Goal: Task Accomplishment & Management: Complete application form

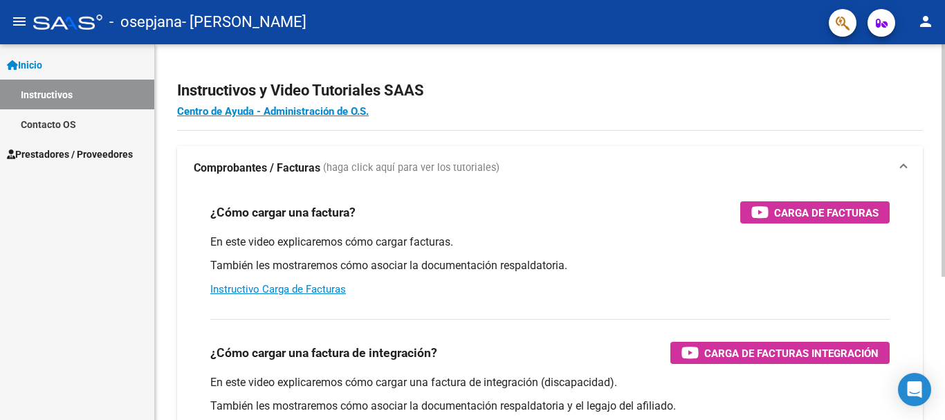
click at [939, 44] on div "Instructivos y Video Tutoriales SAAS Centro de Ayuda - Administración de O.S. C…" at bounding box center [552, 347] width 794 height 607
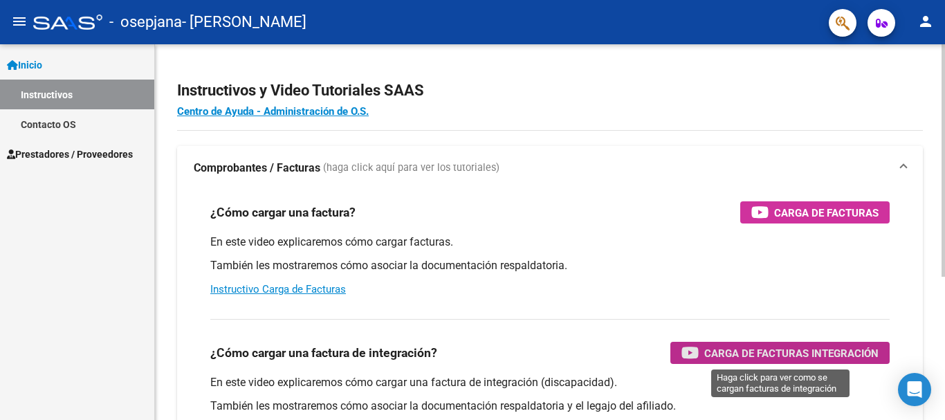
click at [801, 354] on span "Carga de Facturas Integración" at bounding box center [791, 353] width 174 height 17
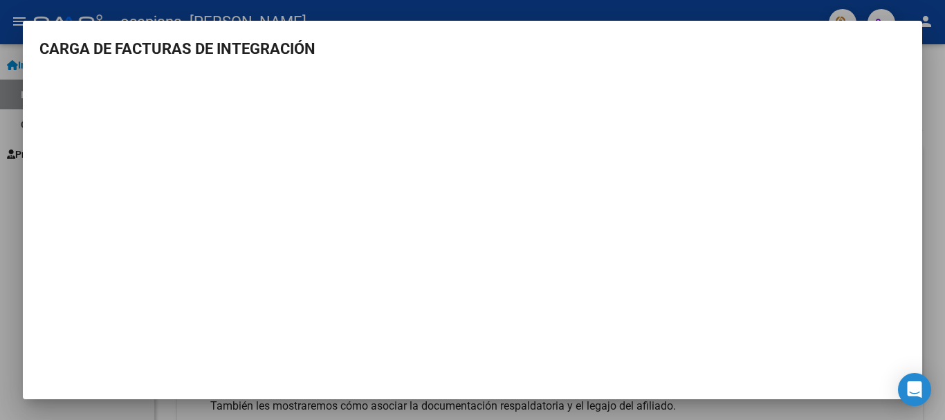
scroll to position [1, 0]
click at [935, 186] on div at bounding box center [472, 210] width 945 height 420
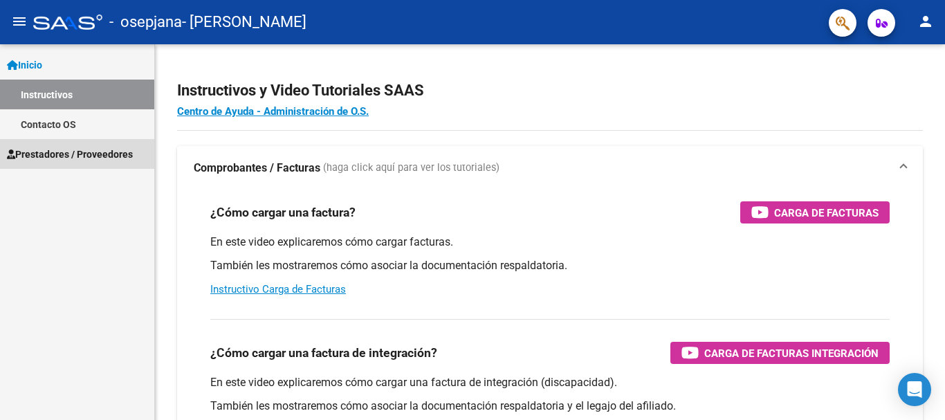
click at [97, 155] on span "Prestadores / Proveedores" at bounding box center [70, 154] width 126 height 15
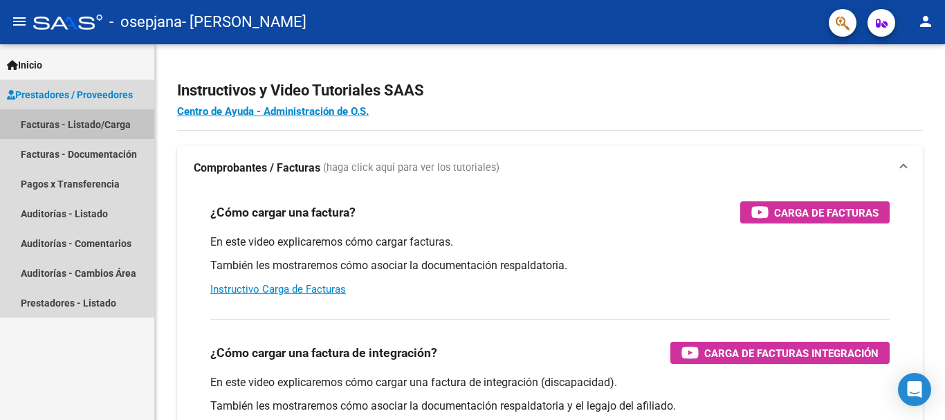
click at [92, 122] on link "Facturas - Listado/Carga" at bounding box center [77, 124] width 154 height 30
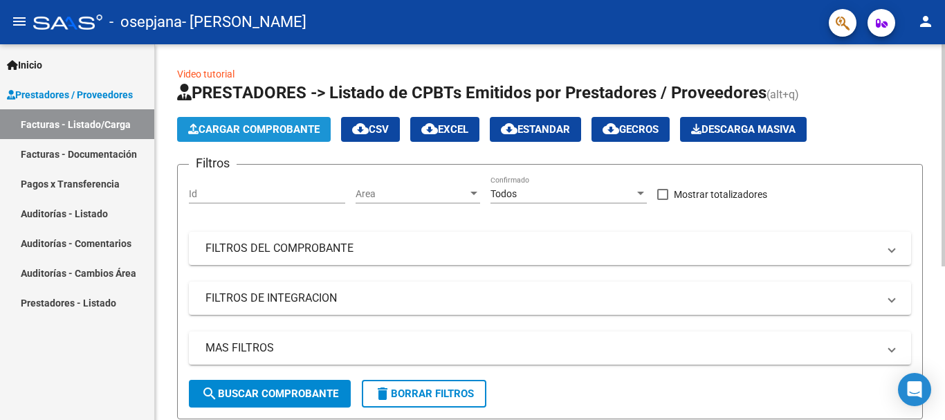
click at [238, 129] on span "Cargar Comprobante" at bounding box center [253, 129] width 131 height 12
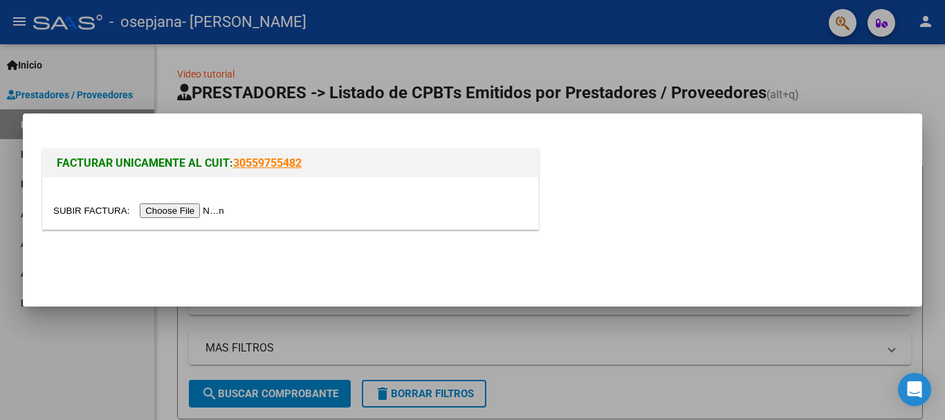
click at [185, 212] on input "file" at bounding box center [140, 210] width 175 height 15
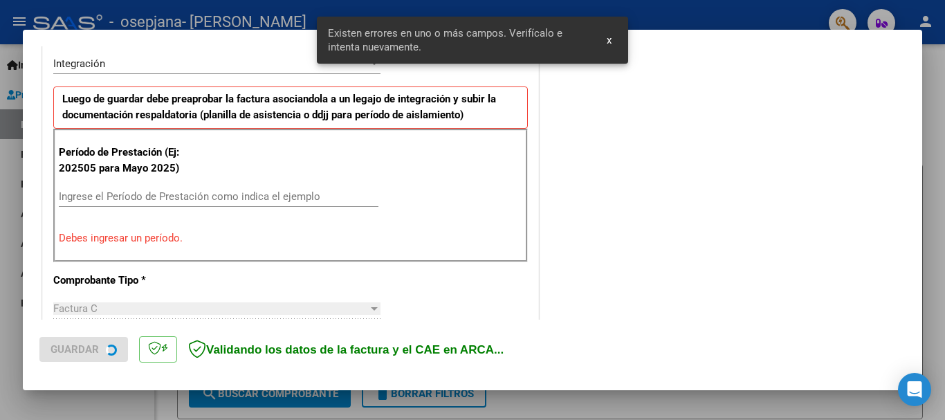
scroll to position [345, 0]
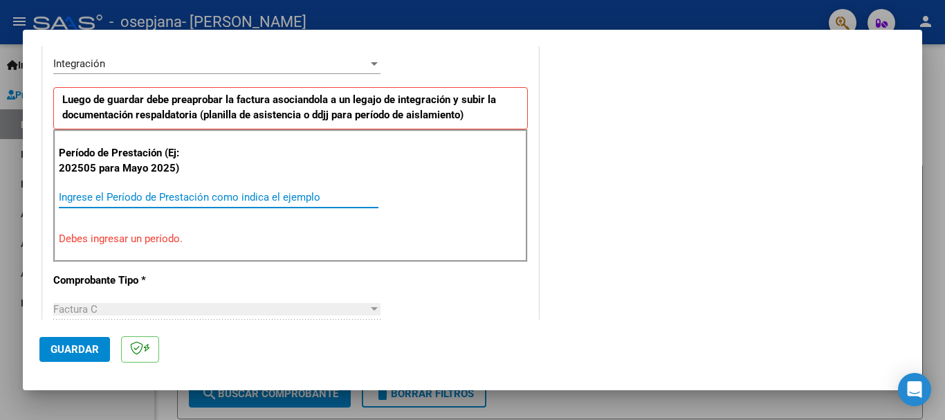
click at [253, 199] on input "Ingrese el Período de Prestación como indica el ejemplo" at bounding box center [219, 197] width 320 height 12
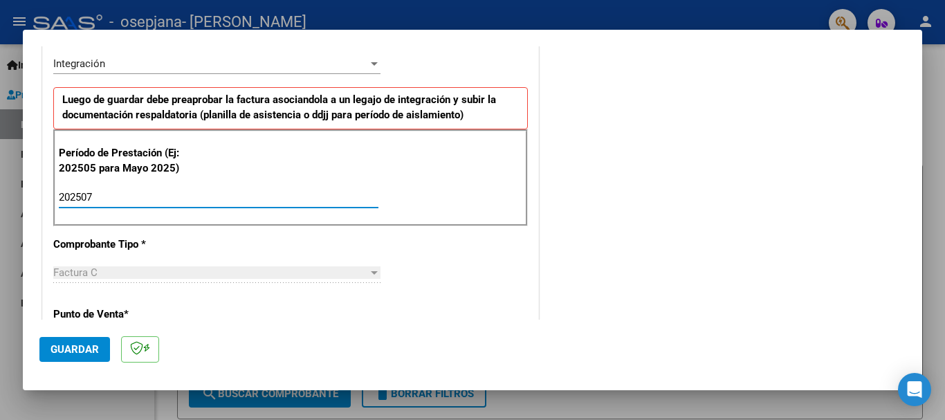
type input "202507"
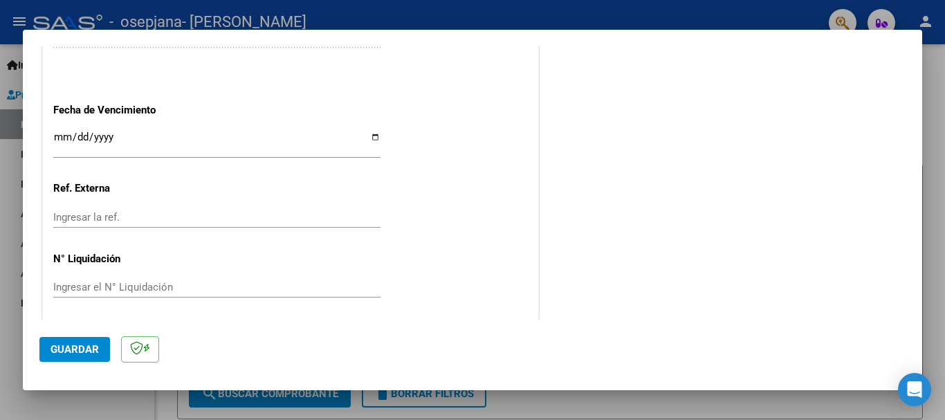
scroll to position [944, 0]
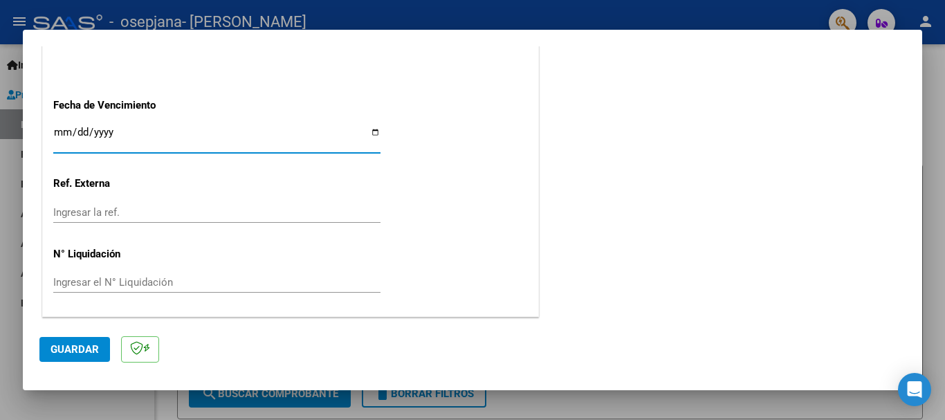
click at [370, 130] on input "Ingresar la fecha" at bounding box center [216, 138] width 327 height 22
type input "[DATE]"
click at [70, 343] on span "Guardar" at bounding box center [75, 349] width 48 height 12
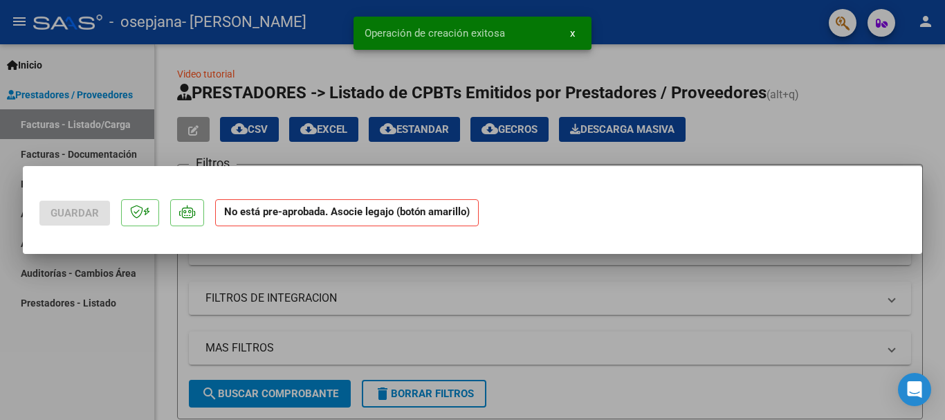
scroll to position [0, 0]
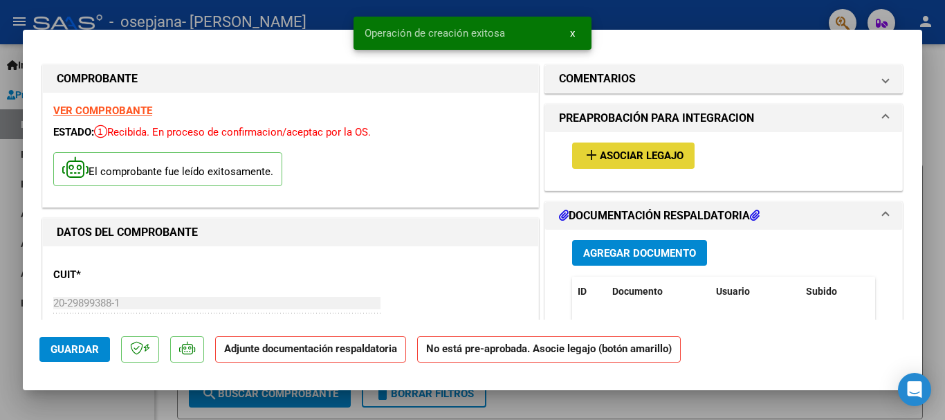
click at [605, 152] on span "Asociar Legajo" at bounding box center [642, 156] width 84 height 12
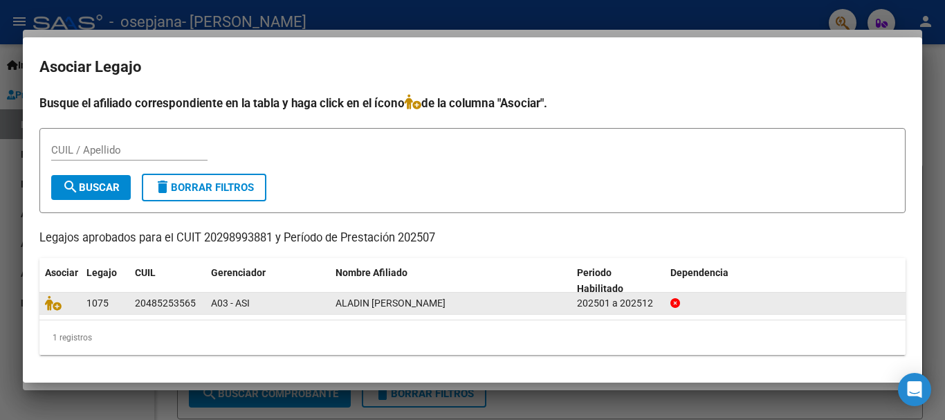
click at [313, 300] on div "A03 - ASI" at bounding box center [267, 303] width 113 height 16
click at [215, 304] on span "A03 - ASI" at bounding box center [230, 303] width 39 height 11
click at [372, 307] on span "ALADIN [PERSON_NAME]" at bounding box center [391, 303] width 110 height 11
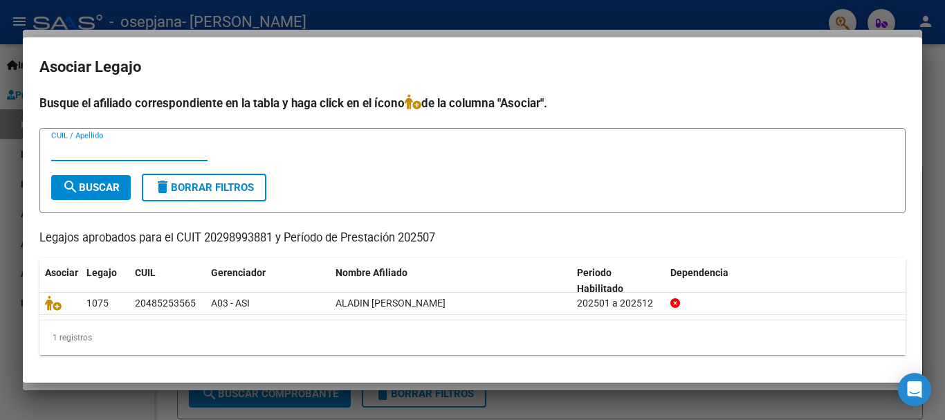
click at [96, 147] on input "CUIL / Apellido" at bounding box center [129, 150] width 156 height 12
type input "20485253565"
click at [109, 180] on button "search Buscar" at bounding box center [91, 187] width 80 height 25
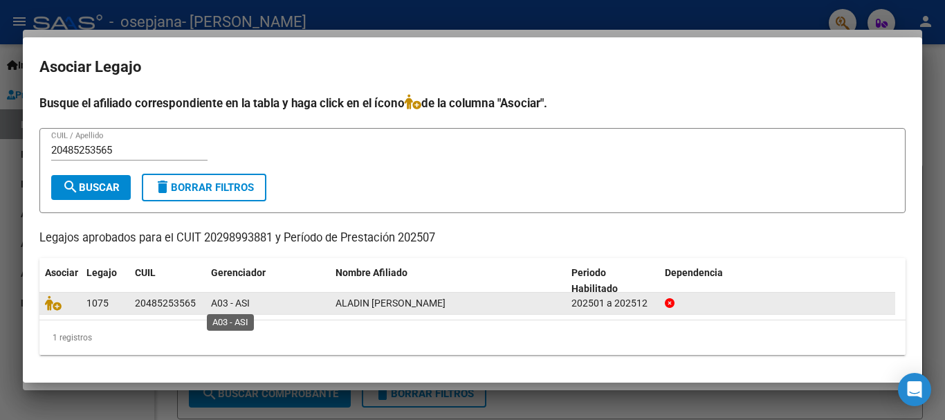
click at [245, 309] on span "A03 - ASI" at bounding box center [230, 303] width 39 height 11
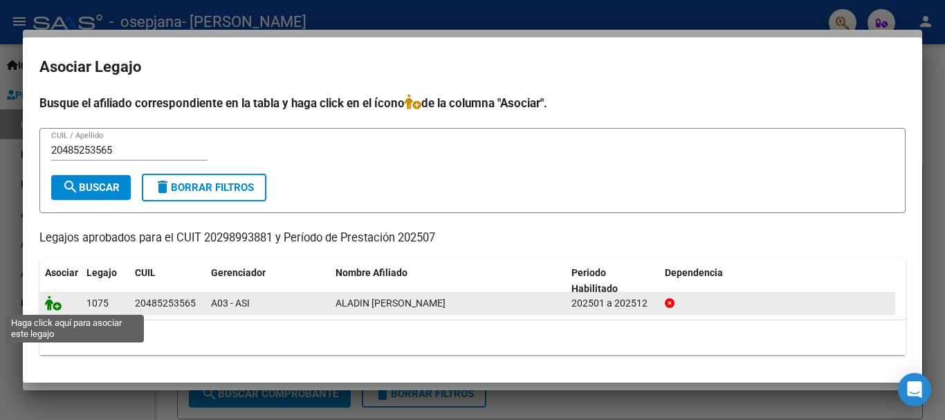
click at [51, 302] on icon at bounding box center [53, 302] width 17 height 15
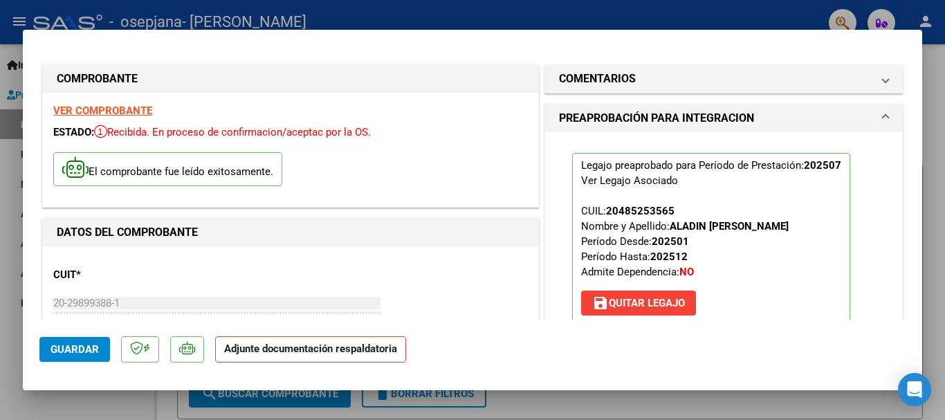
click at [237, 347] on strong "Adjunte documentación respaldatoria" at bounding box center [310, 348] width 173 height 12
click at [339, 359] on p "Adjunte documentación respaldatoria" at bounding box center [310, 349] width 191 height 27
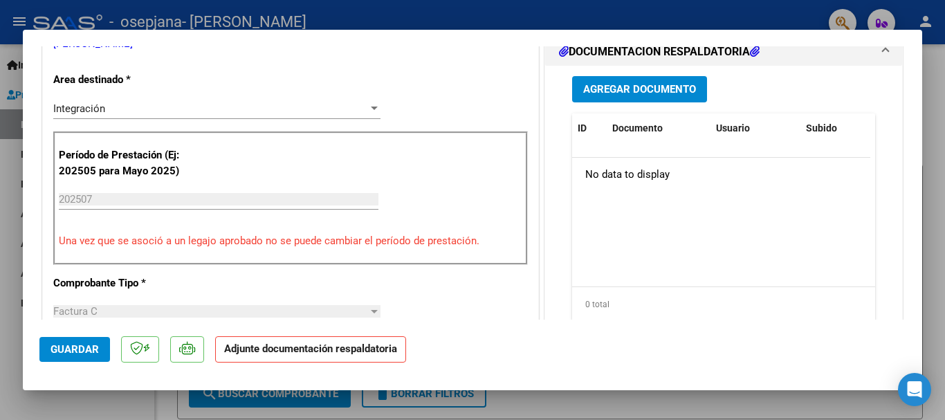
scroll to position [331, 0]
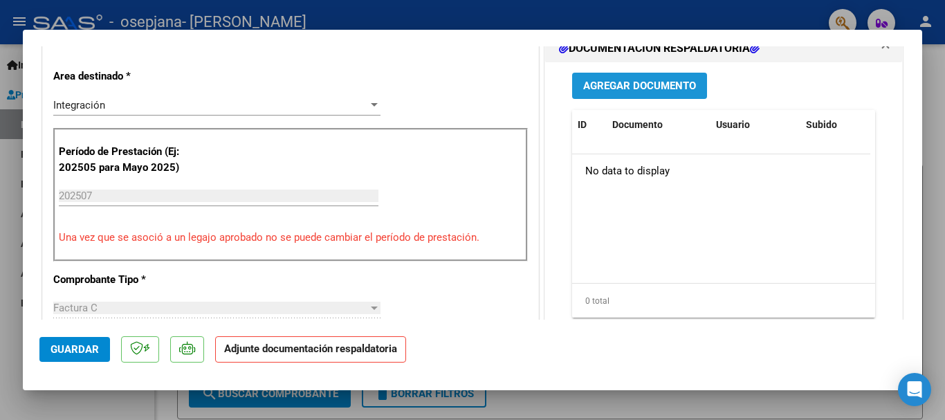
click at [661, 82] on span "Agregar Documento" at bounding box center [639, 86] width 113 height 12
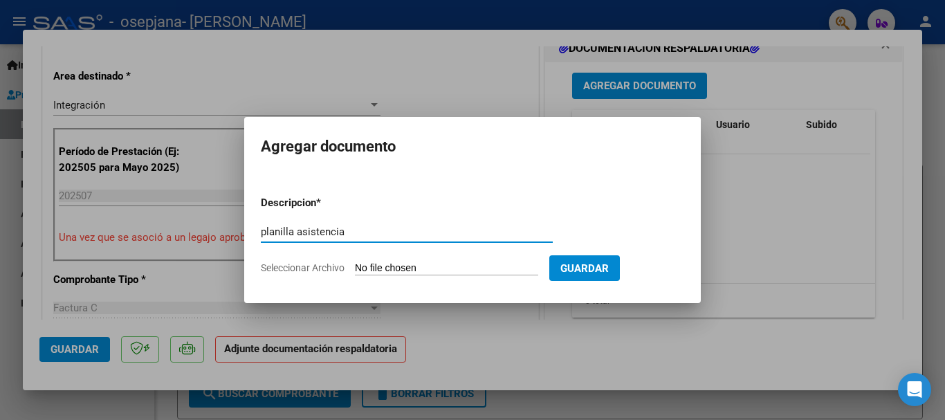
type input "planilla asistencia"
click at [396, 269] on input "Seleccionar Archivo" at bounding box center [446, 268] width 183 height 13
type input "C:\fakepath\[DATE] [PERSON_NAME].pdf"
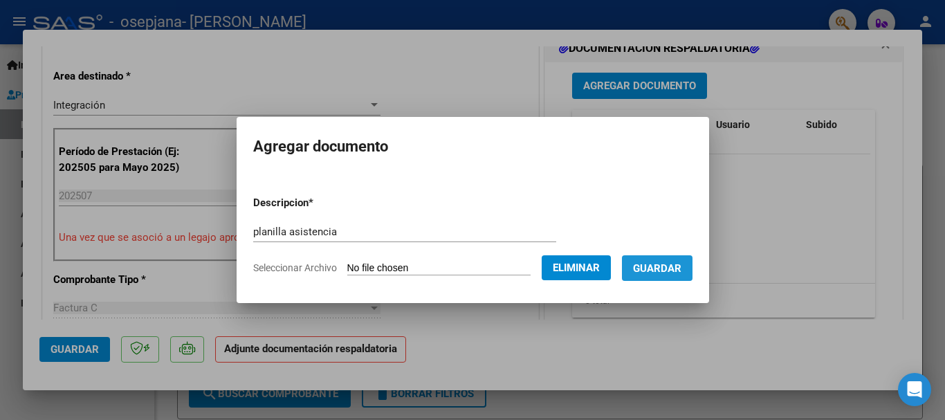
click at [665, 277] on button "Guardar" at bounding box center [657, 268] width 71 height 26
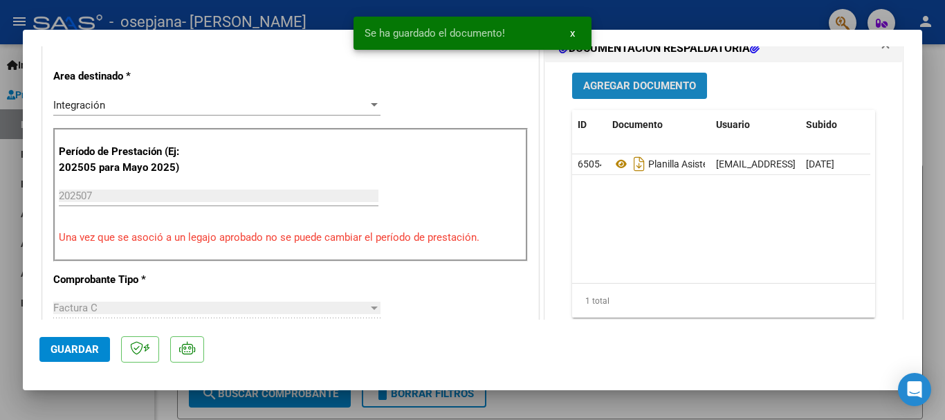
click at [647, 81] on span "Agregar Documento" at bounding box center [639, 86] width 113 height 12
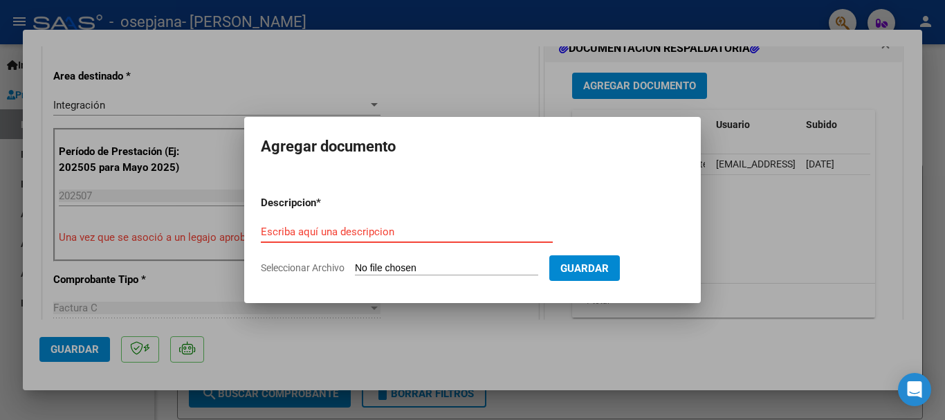
click at [349, 232] on input "Escriba aquí una descripcion" at bounding box center [407, 232] width 292 height 12
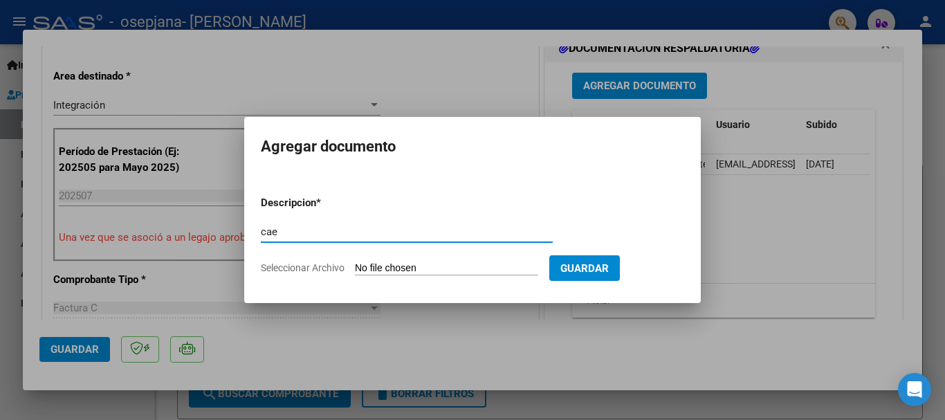
type input "cae"
click at [420, 263] on input "Seleccionar Archivo" at bounding box center [446, 268] width 183 height 13
type input "C:\fakepath\cae [DATE].pdf"
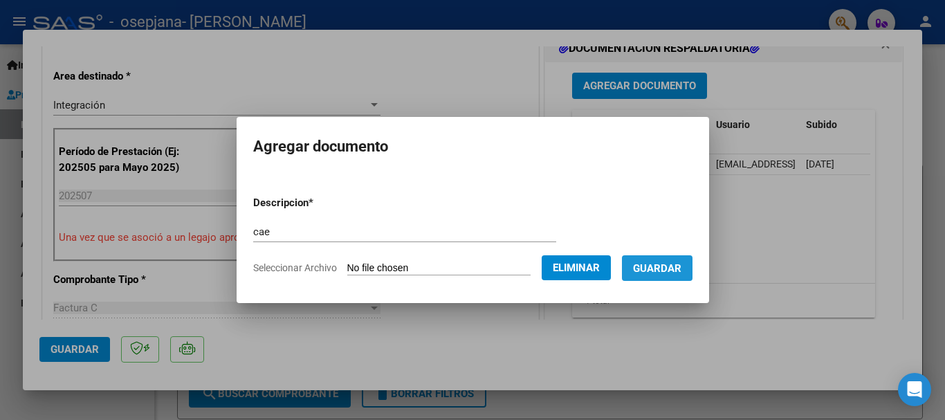
click at [666, 270] on span "Guardar" at bounding box center [657, 268] width 48 height 12
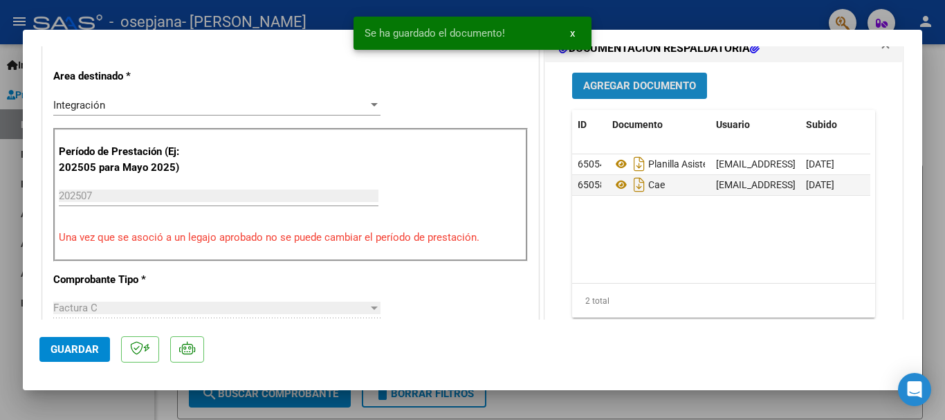
click at [655, 86] on span "Agregar Documento" at bounding box center [639, 86] width 113 height 12
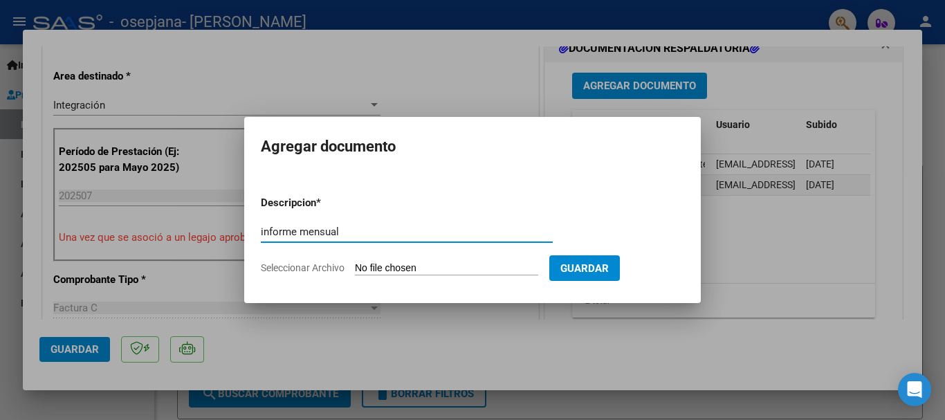
type input "informe mensual"
click at [313, 265] on span "Seleccionar Archivo" at bounding box center [303, 267] width 84 height 11
click at [355, 265] on input "Seleccionar Archivo" at bounding box center [446, 268] width 183 height 13
type input "C:\fakepath\informe evolutivo julio.pdf"
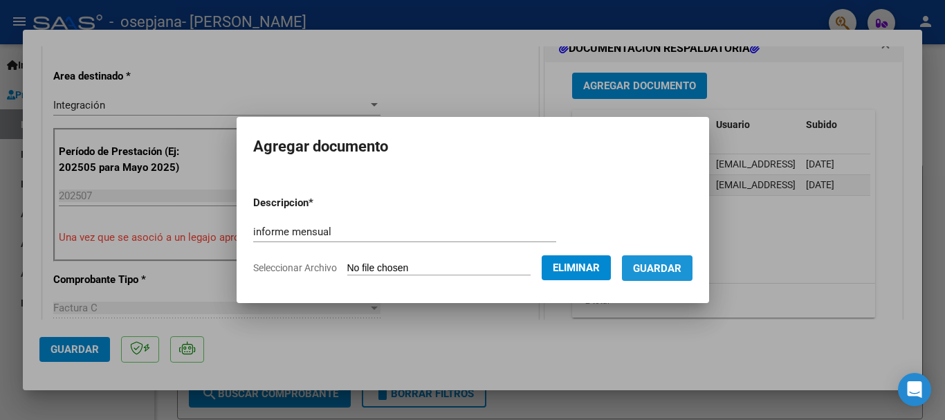
click at [650, 278] on button "Guardar" at bounding box center [657, 268] width 71 height 26
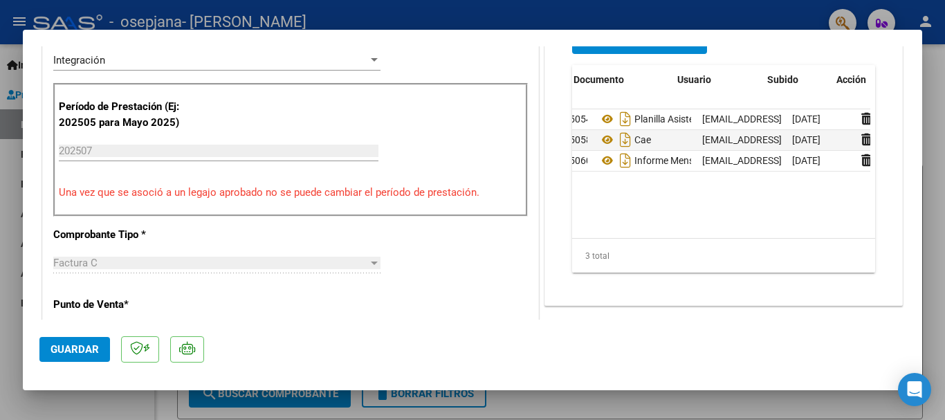
scroll to position [0, 68]
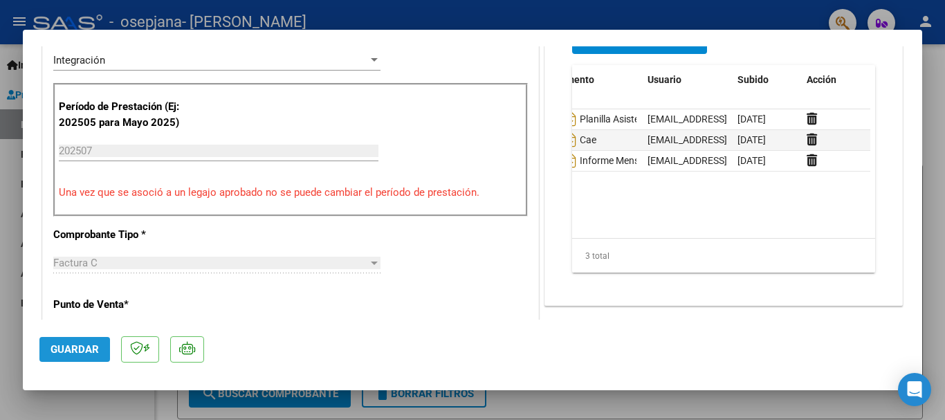
click at [90, 345] on span "Guardar" at bounding box center [75, 349] width 48 height 12
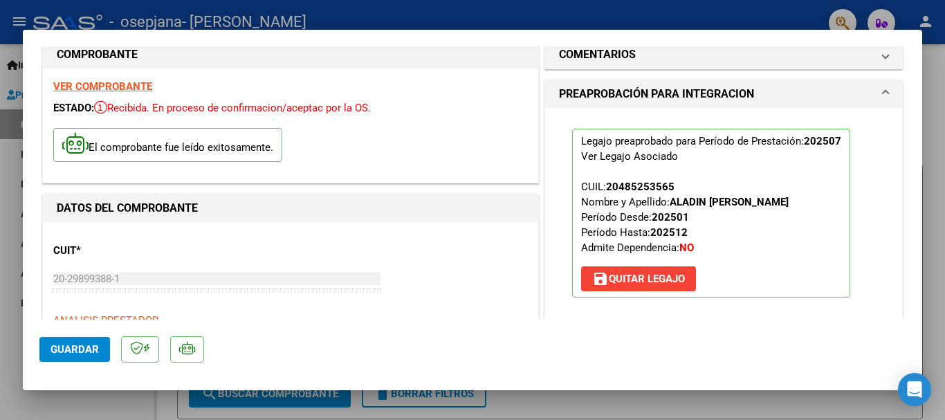
scroll to position [0, 0]
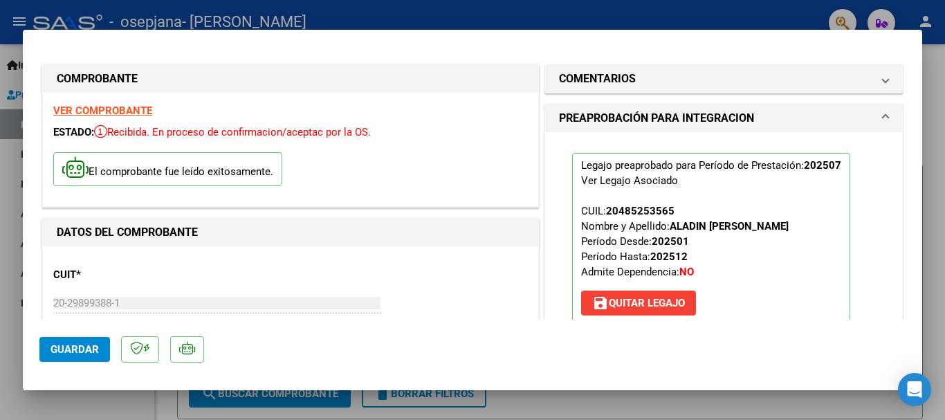
click at [937, 56] on div at bounding box center [472, 210] width 945 height 420
type input "$ 0,00"
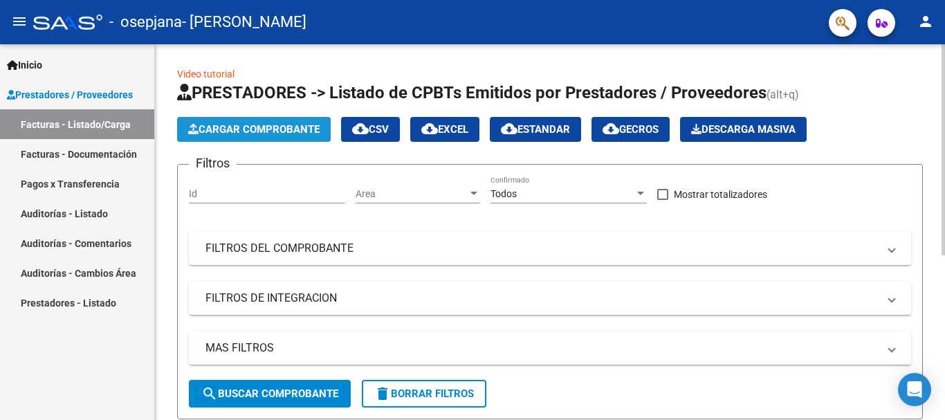
click at [256, 127] on span "Cargar Comprobante" at bounding box center [253, 129] width 131 height 12
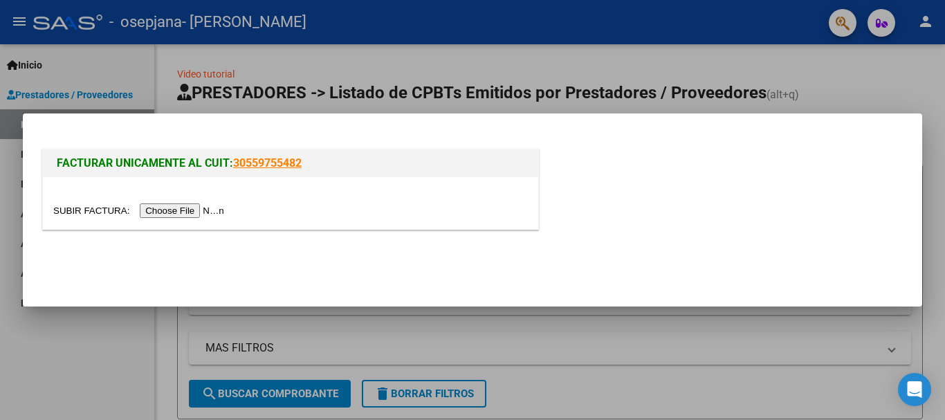
click at [177, 211] on input "file" at bounding box center [140, 210] width 175 height 15
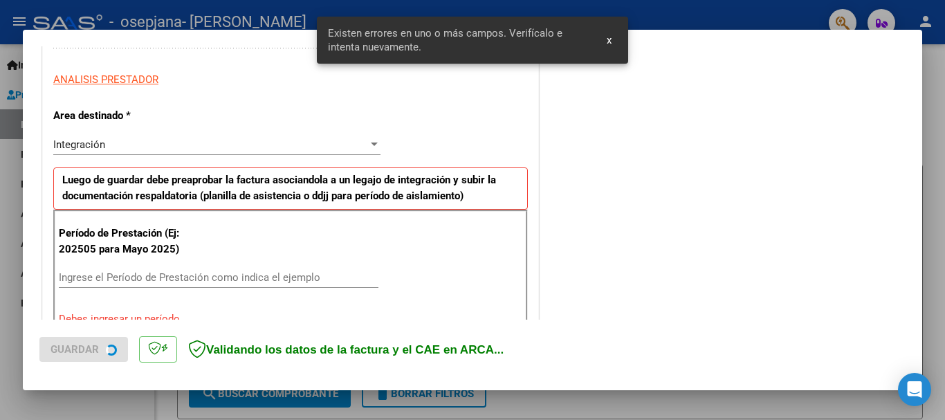
scroll to position [320, 0]
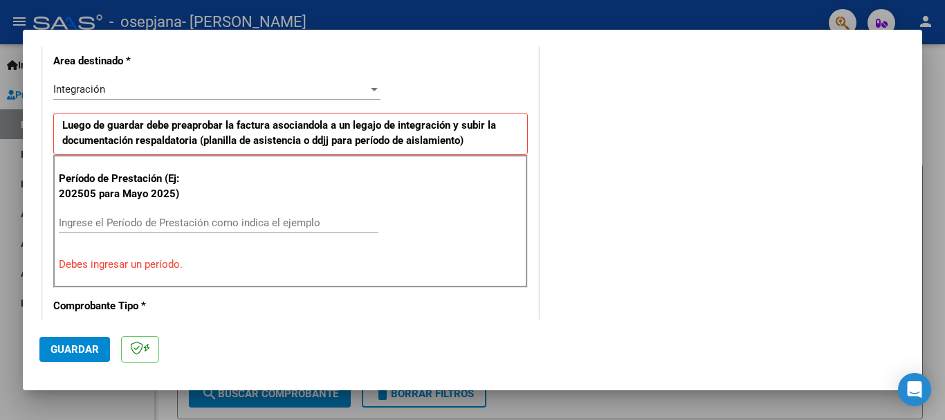
click at [138, 221] on input "Ingrese el Período de Prestación como indica el ejemplo" at bounding box center [219, 223] width 320 height 12
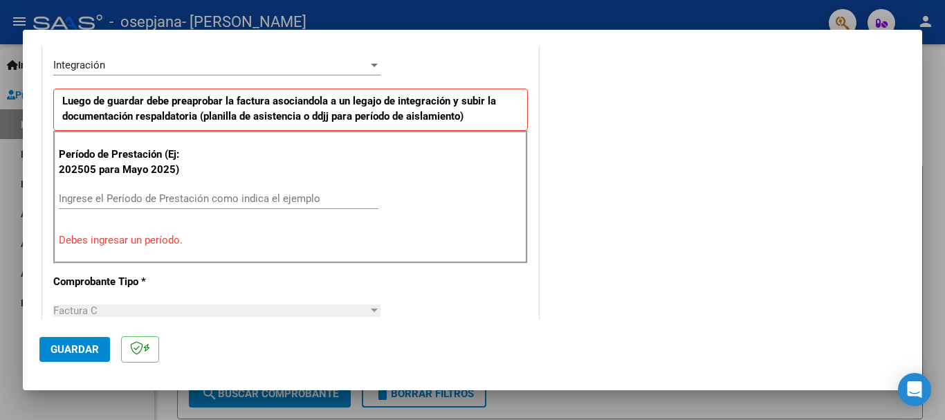
scroll to position [347, 0]
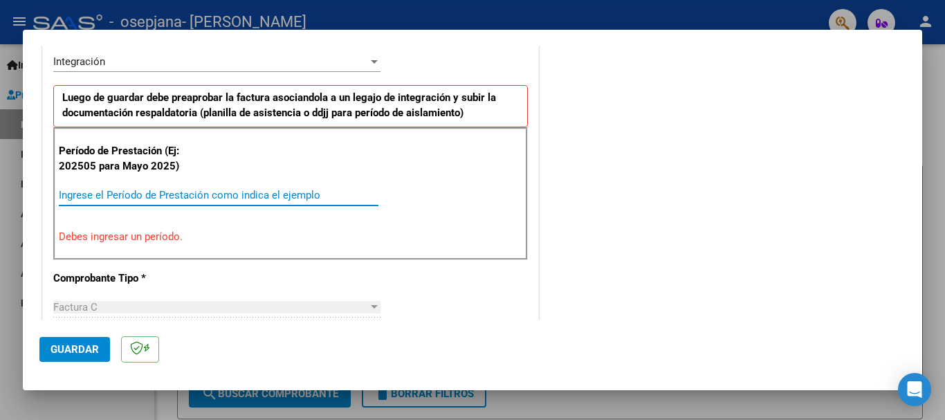
click at [95, 195] on input "Ingrese el Período de Prestación como indica el ejemplo" at bounding box center [219, 195] width 320 height 12
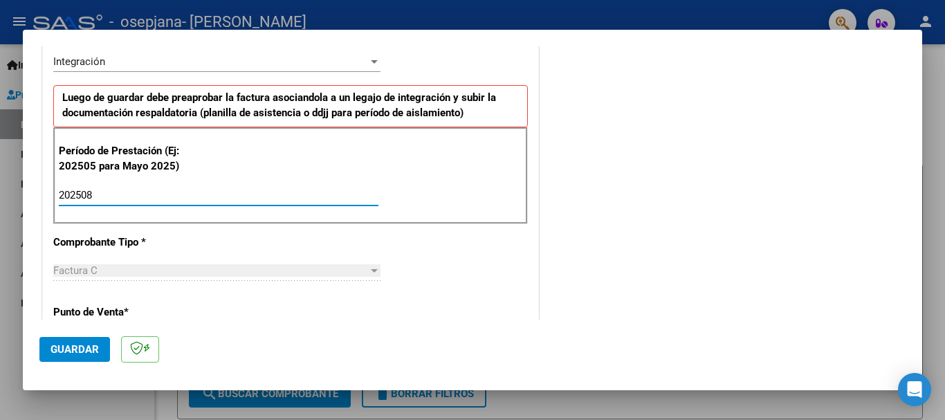
type input "202508"
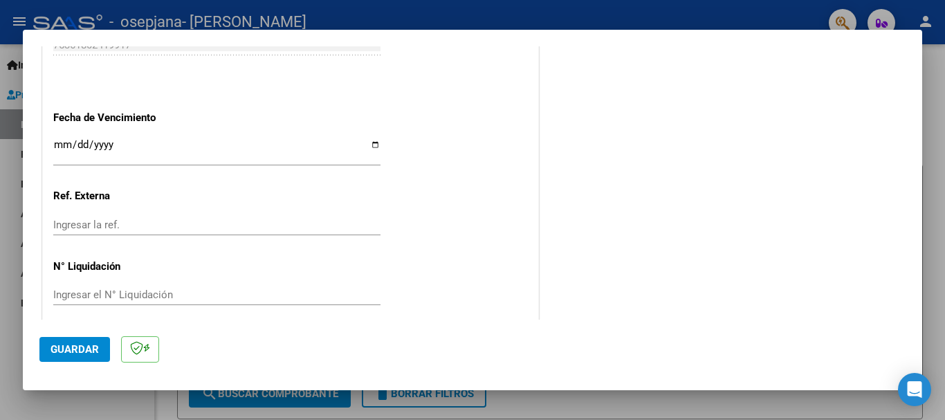
scroll to position [944, 0]
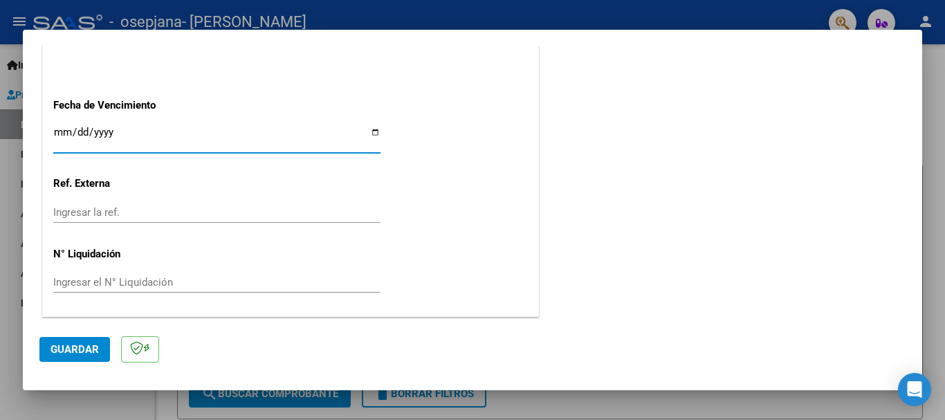
click at [369, 131] on input "Ingresar la fecha" at bounding box center [216, 138] width 327 height 22
type input "[DATE]"
click at [67, 346] on span "Guardar" at bounding box center [75, 349] width 48 height 12
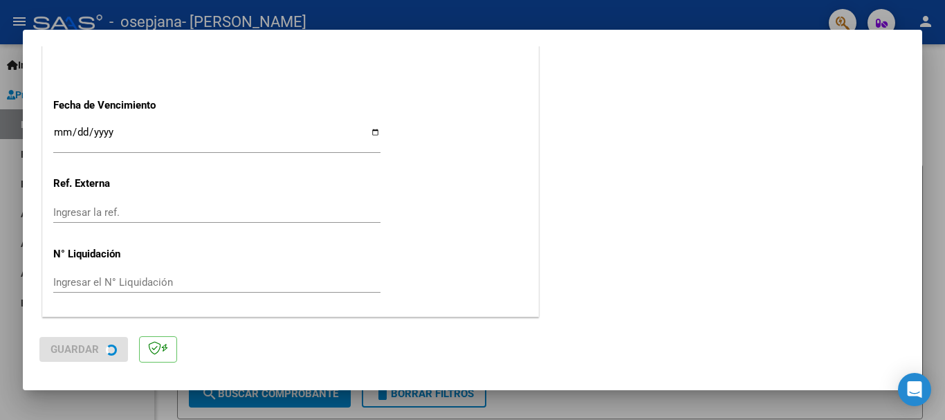
scroll to position [0, 0]
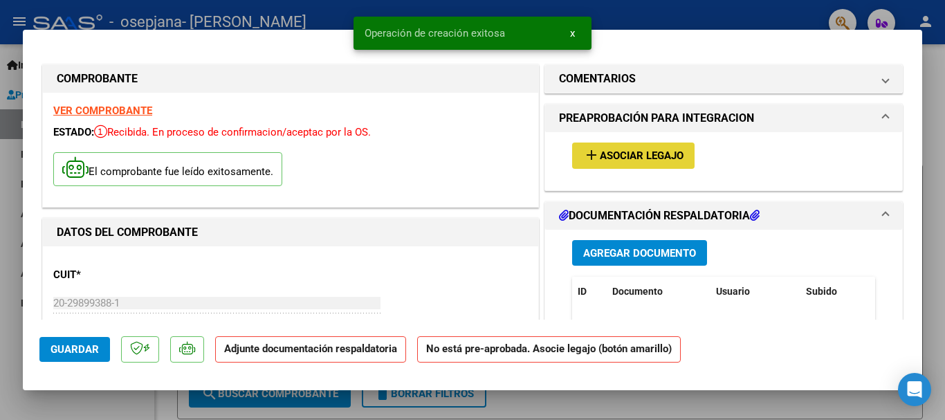
click at [646, 154] on span "Asociar Legajo" at bounding box center [642, 156] width 84 height 12
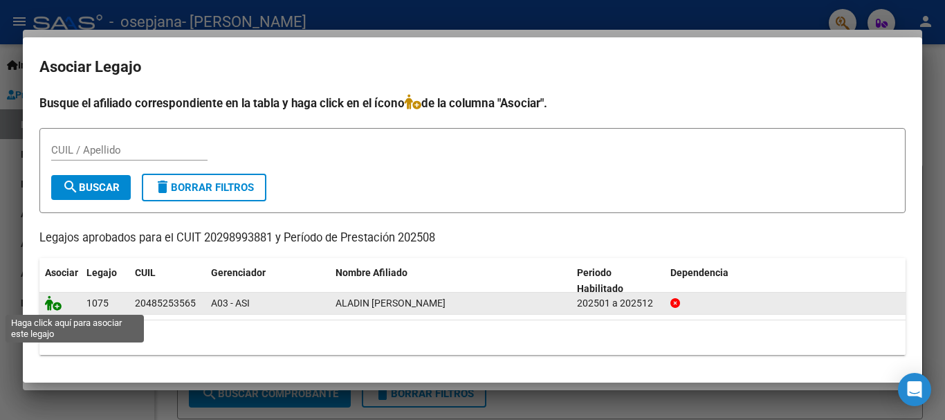
click at [51, 304] on icon at bounding box center [53, 302] width 17 height 15
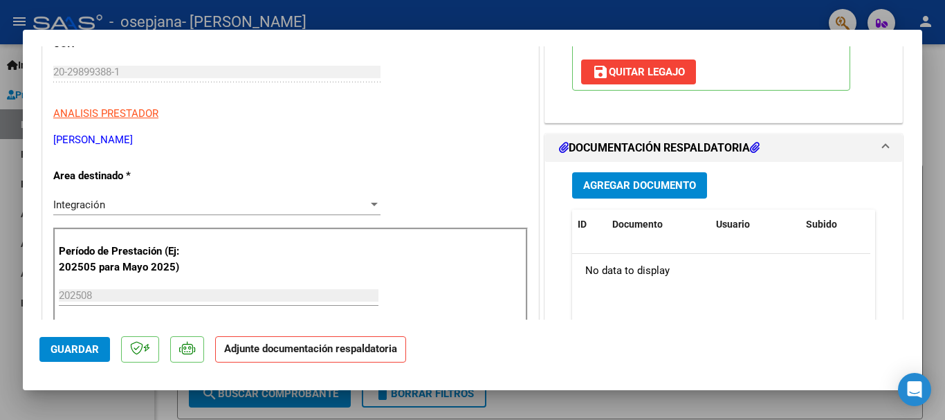
scroll to position [228, 0]
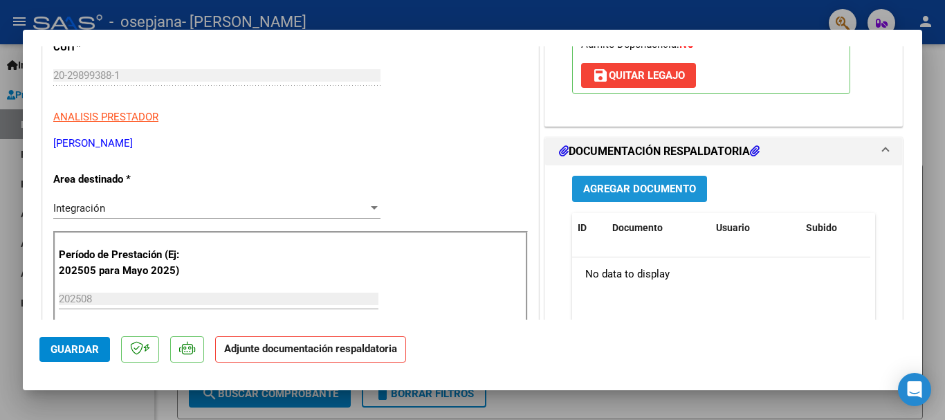
click at [592, 183] on span "Agregar Documento" at bounding box center [639, 189] width 113 height 12
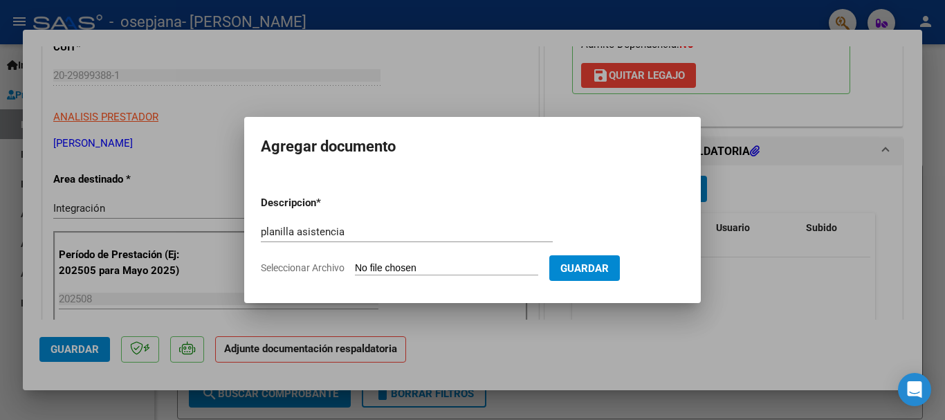
click at [287, 268] on span "Seleccionar Archivo" at bounding box center [303, 267] width 84 height 11
click at [355, 268] on input "Seleccionar Archivo" at bounding box center [446, 268] width 183 height 13
click at [343, 230] on input "planilla asistencia" at bounding box center [407, 232] width 292 height 12
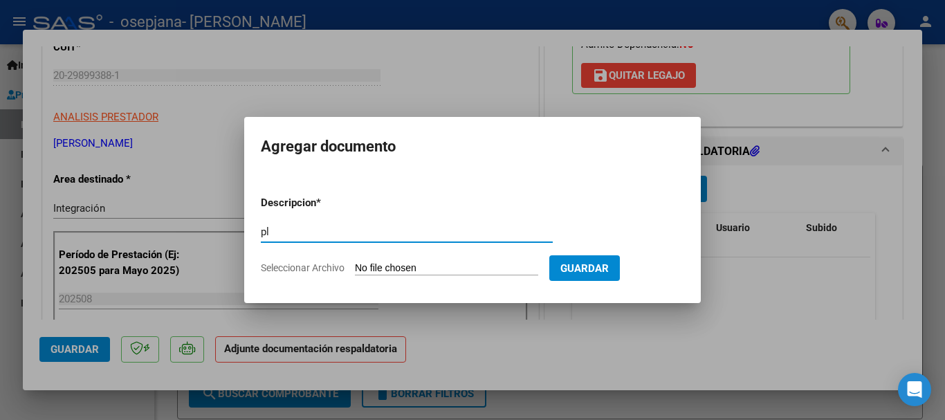
type input "p"
type input "cae"
click at [312, 263] on span "Seleccionar Archivo" at bounding box center [303, 267] width 84 height 11
click at [355, 263] on input "Seleccionar Archivo" at bounding box center [446, 268] width 183 height 13
type input "C:\fakepath\cae agos.pdf"
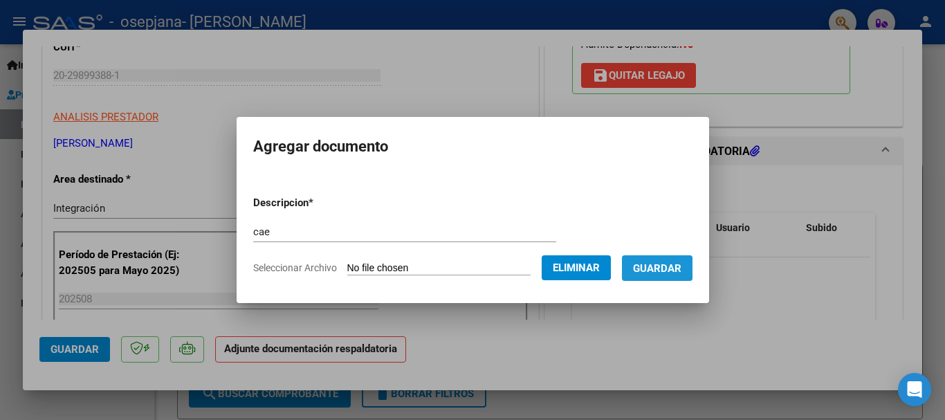
click at [666, 266] on span "Guardar" at bounding box center [657, 268] width 48 height 12
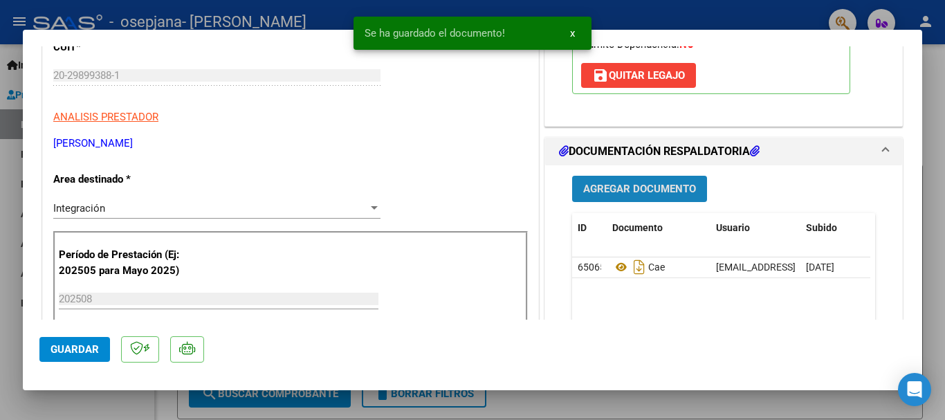
click at [612, 187] on span "Agregar Documento" at bounding box center [639, 189] width 113 height 12
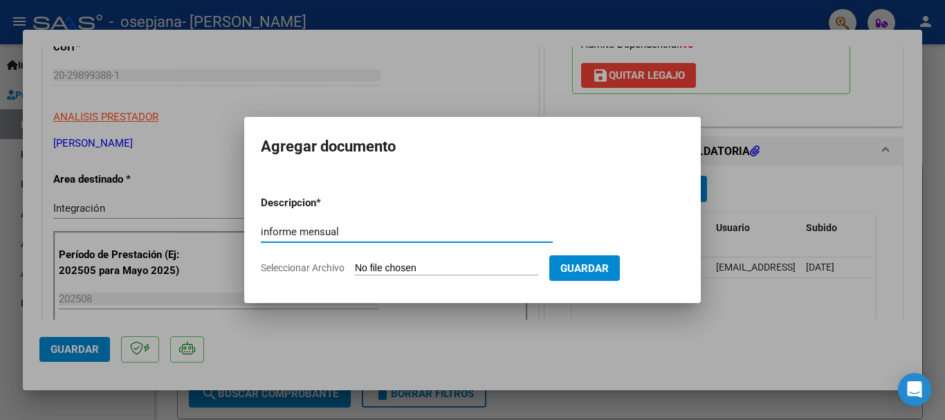
type input "informe mensual"
click at [311, 271] on span "Seleccionar Archivo" at bounding box center [303, 267] width 84 height 11
click at [355, 271] on input "Seleccionar Archivo" at bounding box center [446, 268] width 183 height 13
type input "C:\fakepath\informe evolutivo agosto.pdf"
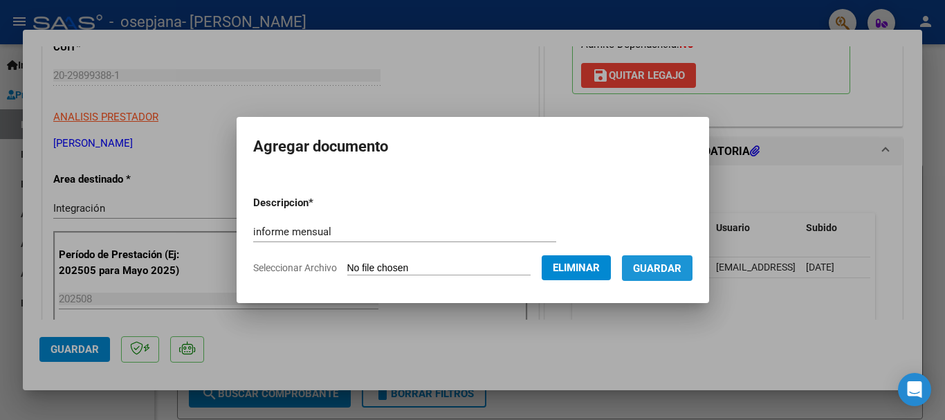
click at [671, 275] on button "Guardar" at bounding box center [657, 268] width 71 height 26
